Goal: Transaction & Acquisition: Purchase product/service

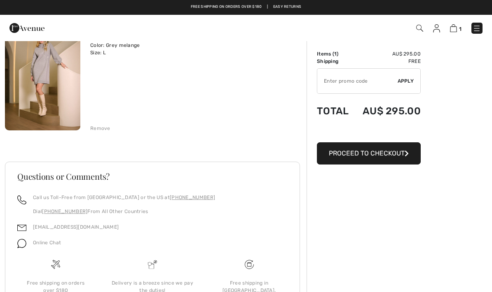
scroll to position [25, 0]
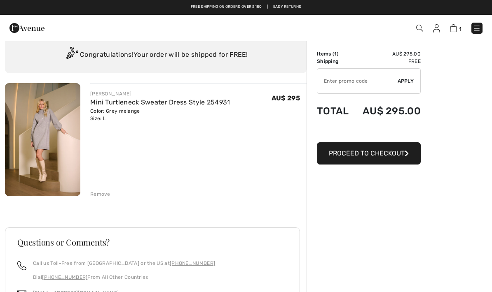
click at [380, 154] on span "Proceed to Checkout" at bounding box center [367, 154] width 76 height 8
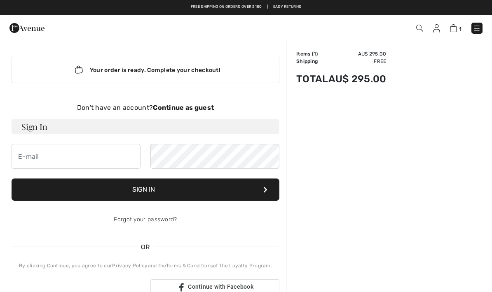
click at [179, 107] on strong "Continue as guest" at bounding box center [183, 108] width 61 height 8
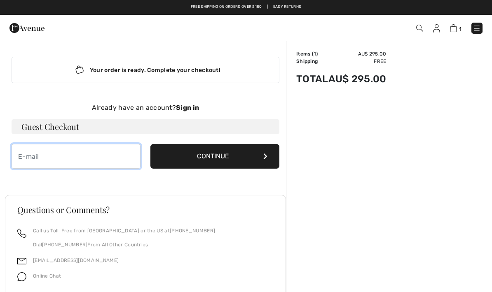
click at [43, 161] on input "email" at bounding box center [76, 156] width 129 height 25
type input "glenysph53@gmail.com"
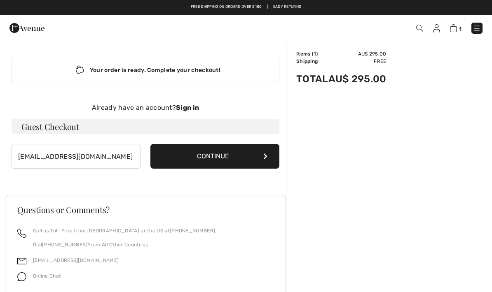
click at [227, 154] on button "Continue" at bounding box center [214, 156] width 129 height 25
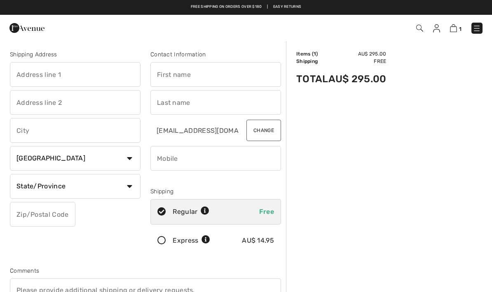
click at [65, 72] on input "text" at bounding box center [75, 74] width 131 height 25
type input "8 Manor Place"
click at [181, 70] on input "text" at bounding box center [215, 74] width 131 height 25
type input "Glenys"
click at [158, 108] on input "text" at bounding box center [215, 102] width 131 height 25
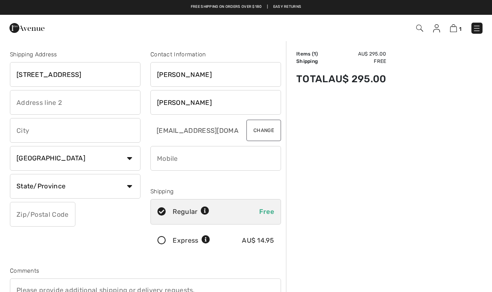
type input "Phillips"
click at [24, 102] on input "text" at bounding box center [75, 102] width 131 height 25
click at [42, 131] on input "text" at bounding box center [75, 130] width 131 height 25
click at [124, 156] on select "Country Canada United States Afghanistan Aland Islands Albania Algeria American…" at bounding box center [75, 158] width 131 height 25
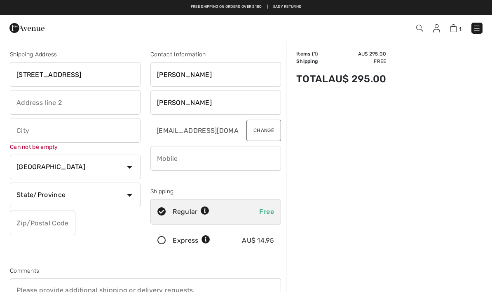
select select "AU"
click at [28, 131] on input "text" at bounding box center [75, 130] width 131 height 25
type input "YACKANDANDAH"
click at [51, 200] on div "Shipping Address 8 Manor Place YACKANDANDAH Can not be empty Country Canada Uni…" at bounding box center [75, 153] width 140 height 207
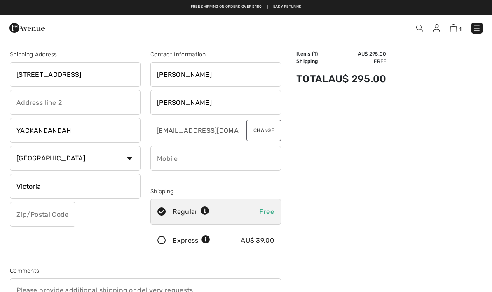
type input "Victoria"
click at [31, 216] on input "text" at bounding box center [42, 214] width 65 height 25
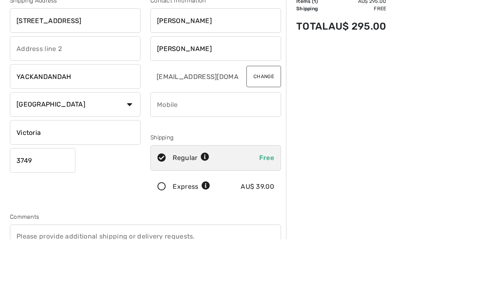
scroll to position [2, 0]
type input "3749"
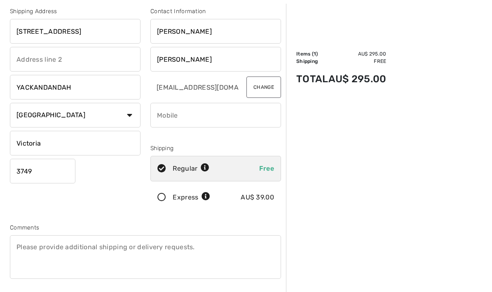
scroll to position [43, 0]
click at [167, 121] on input "phone" at bounding box center [215, 115] width 131 height 25
type input "+"
type input "="
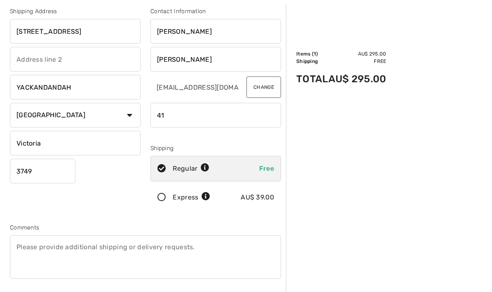
type input "4"
type input "+"
type input "61418370295"
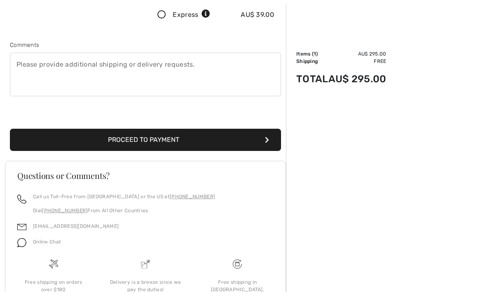
scroll to position [227, 0]
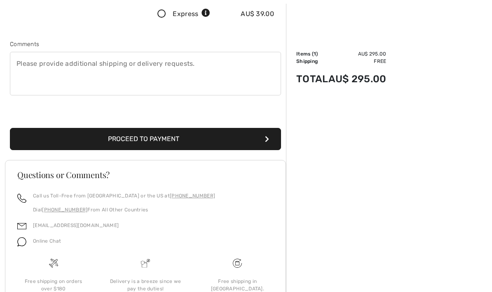
click at [135, 137] on button "Proceed to Payment" at bounding box center [145, 140] width 271 height 22
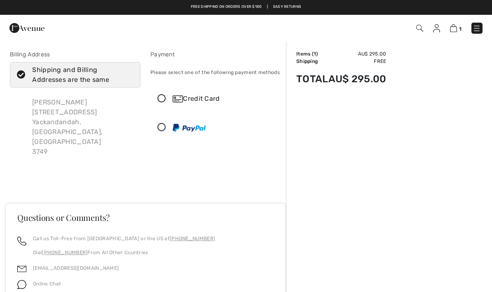
click at [166, 98] on icon at bounding box center [162, 99] width 22 height 9
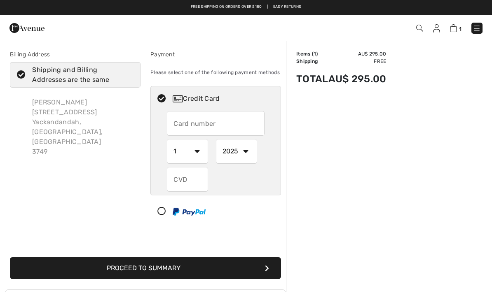
click at [182, 118] on input "text" at bounding box center [215, 123] width 97 height 25
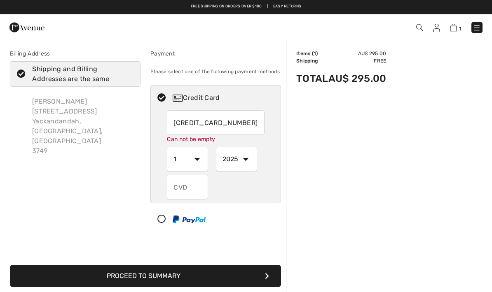
type input "5163103014863819"
click at [199, 162] on select "1 2 3 4 5 6 7 8 9 10 11 12" at bounding box center [187, 160] width 41 height 25
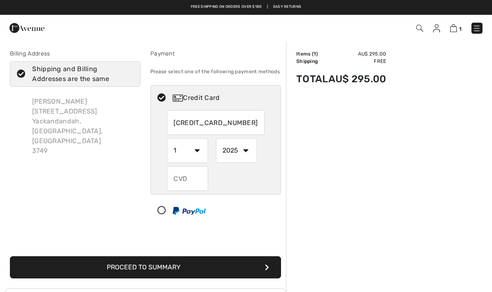
select select "9"
click at [247, 148] on select "2025 2026 2027 2028 2029 2030 2031 2032 2033 2034 2035" at bounding box center [236, 150] width 41 height 25
select select "2027"
click at [182, 180] on input "text" at bounding box center [187, 178] width 41 height 25
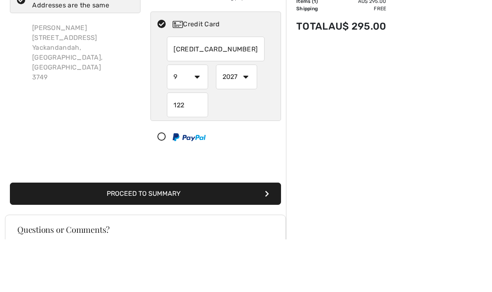
scroll to position [26, 0]
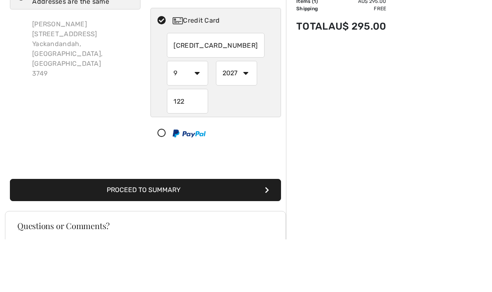
type input "122"
click at [154, 232] on button "Proceed to Summary" at bounding box center [145, 243] width 271 height 22
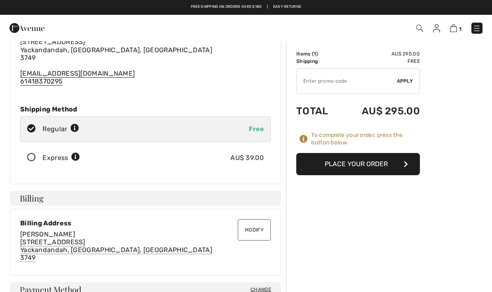
scroll to position [55, 0]
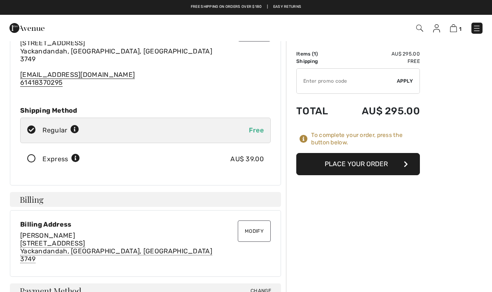
click at [399, 163] on button "Place Your Order" at bounding box center [358, 164] width 124 height 22
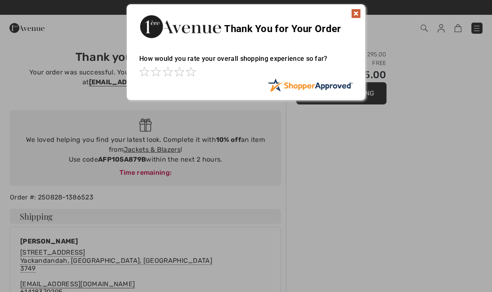
click at [171, 67] on span at bounding box center [168, 72] width 10 height 10
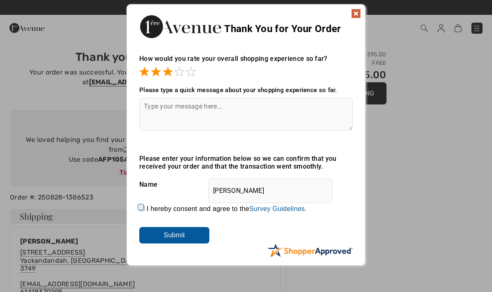
click at [182, 76] on span at bounding box center [179, 72] width 10 height 10
click at [164, 109] on textarea at bounding box center [245, 114] width 213 height 33
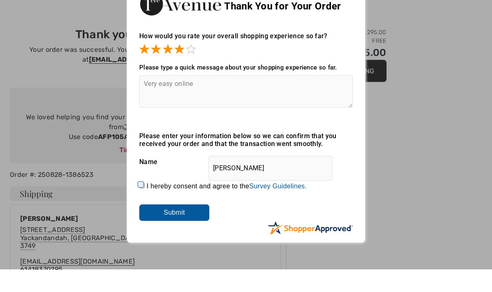
type textarea "Very easy online"
click at [183, 227] on input "Submit" at bounding box center [174, 235] width 70 height 16
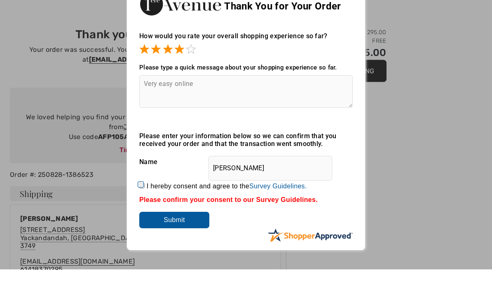
scroll to position [23, 0]
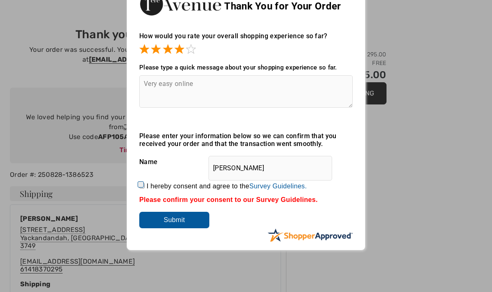
click at [143, 186] on input "I hereby consent and agree to the By submitting a review, you grant permission …" at bounding box center [141, 185] width 5 height 5
checkbox input "true"
click at [174, 214] on input "Submit" at bounding box center [174, 220] width 70 height 16
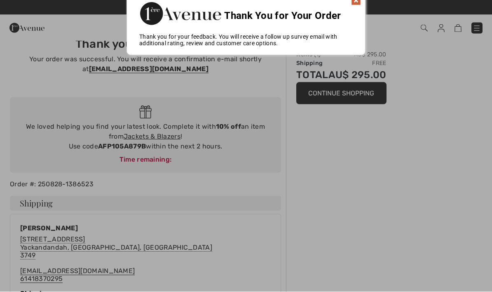
scroll to position [0, 0]
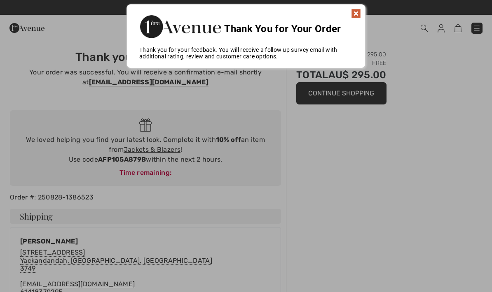
click at [358, 9] on img at bounding box center [356, 14] width 10 height 10
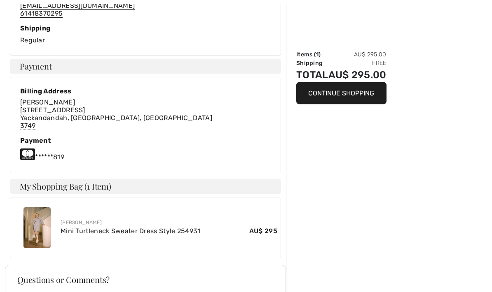
scroll to position [281, 0]
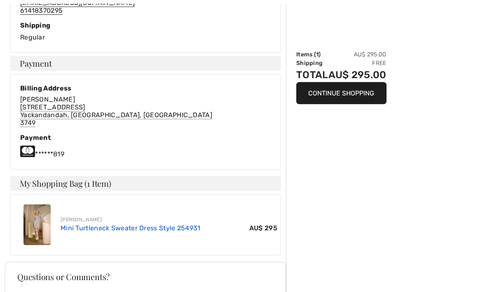
click at [80, 226] on link "Mini Turtleneck Sweater Dress Style 254931" at bounding box center [131, 229] width 140 height 8
